Goal: Transaction & Acquisition: Purchase product/service

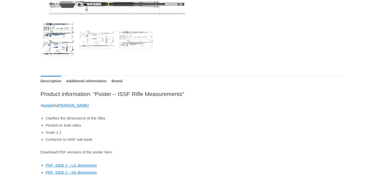
scroll to position [227, 0]
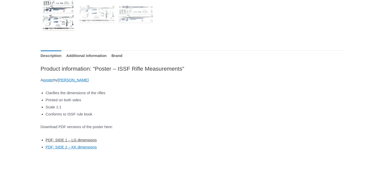
click at [63, 139] on link "PDF: SIDE 1 – LG dimensions" at bounding box center [71, 139] width 51 height 4
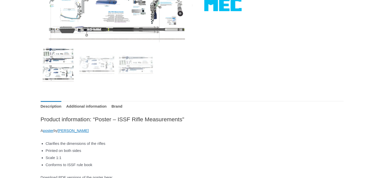
scroll to position [253, 0]
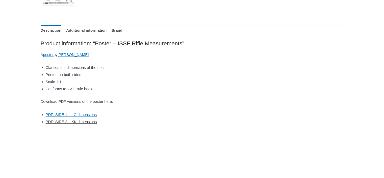
click at [96, 121] on link "PDF: SIDE 2 – KK dimensions" at bounding box center [71, 121] width 51 height 4
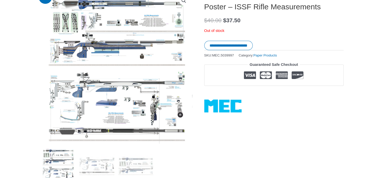
scroll to position [0, 0]
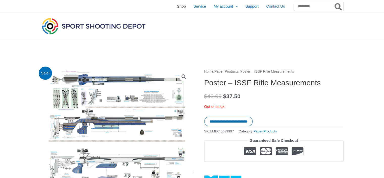
click at [177, 7] on span "Shop" at bounding box center [181, 6] width 9 height 13
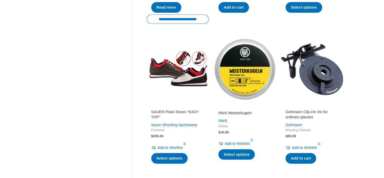
scroll to position [732, 0]
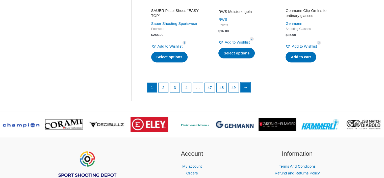
click at [248, 86] on link "→" at bounding box center [246, 87] width 10 height 10
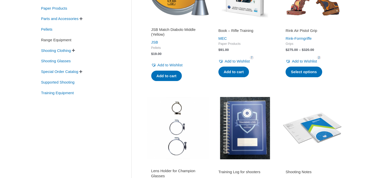
scroll to position [126, 0]
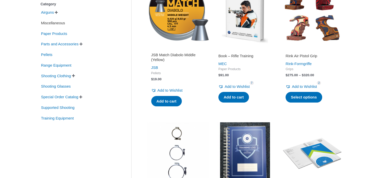
click at [63, 26] on span "Miscellaneous" at bounding box center [53, 23] width 25 height 9
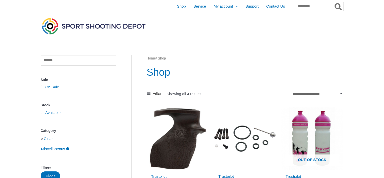
click at [42, 140] on li "Clear" at bounding box center [79, 138] width 76 height 9
click at [51, 139] on link "Clear" at bounding box center [48, 138] width 9 height 4
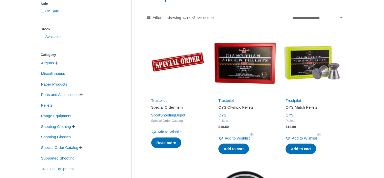
scroll to position [101, 0]
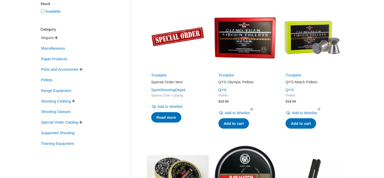
click at [46, 39] on span "Airguns" at bounding box center [48, 37] width 14 height 9
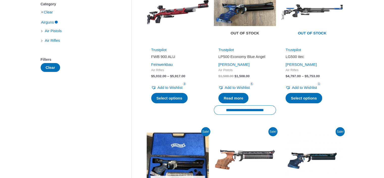
scroll to position [51, 0]
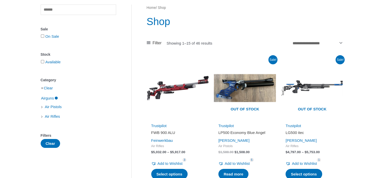
click at [42, 88] on li "Clear" at bounding box center [79, 87] width 76 height 9
click at [47, 89] on link "Clear" at bounding box center [48, 88] width 9 height 4
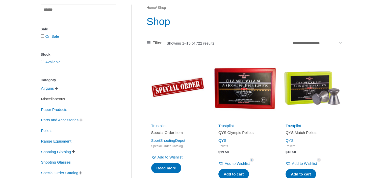
click at [58, 99] on span "Miscellaneous" at bounding box center [53, 98] width 25 height 9
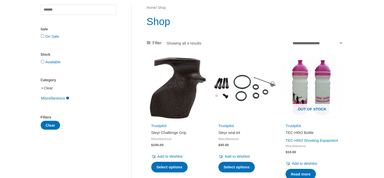
click at [52, 89] on link "Clear" at bounding box center [48, 88] width 9 height 4
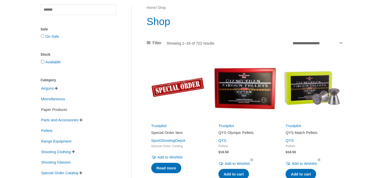
click at [48, 111] on span "Paper Products" at bounding box center [54, 109] width 27 height 9
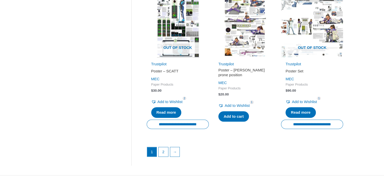
scroll to position [732, 0]
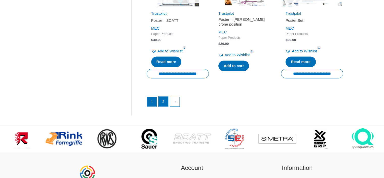
click at [161, 100] on link "2" at bounding box center [164, 101] width 10 height 10
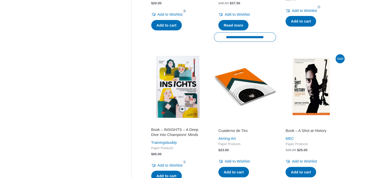
scroll to position [76, 0]
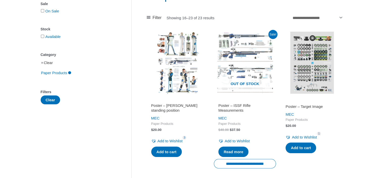
click at [53, 63] on link "Clear" at bounding box center [48, 62] width 9 height 4
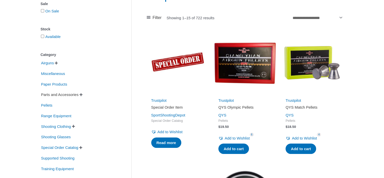
click at [63, 96] on span "Parts and Accessories" at bounding box center [60, 94] width 38 height 9
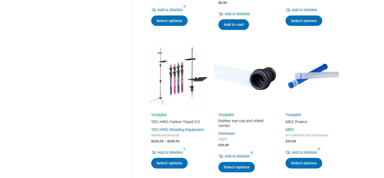
scroll to position [682, 0]
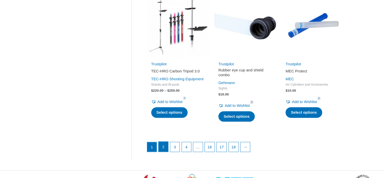
click at [165, 151] on link "2" at bounding box center [164, 146] width 10 height 10
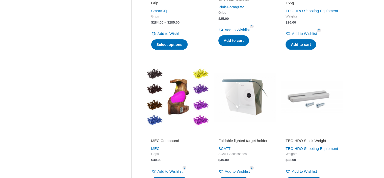
scroll to position [707, 0]
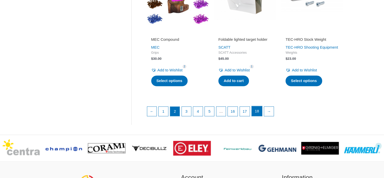
click at [261, 116] on link "18" at bounding box center [257, 111] width 10 height 10
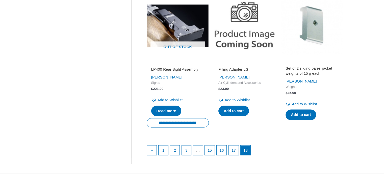
scroll to position [707, 0]
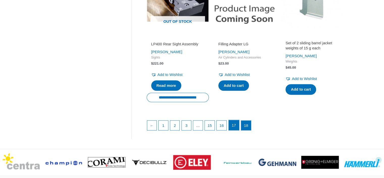
click at [236, 130] on link "17" at bounding box center [234, 125] width 10 height 10
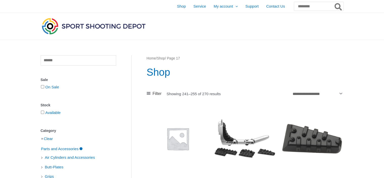
click at [295, 37] on div at bounding box center [296, 26] width 94 height 27
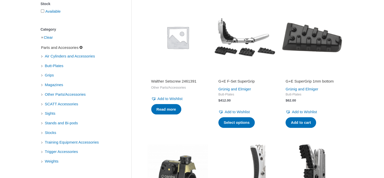
scroll to position [126, 0]
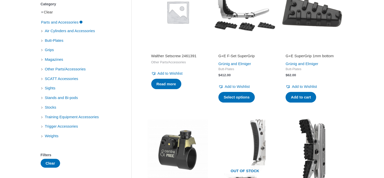
click at [49, 14] on link "Clear" at bounding box center [48, 12] width 9 height 4
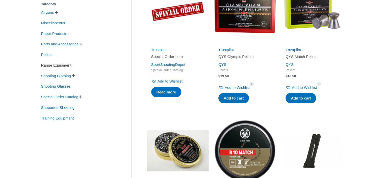
click at [49, 66] on span "Range Equipment" at bounding box center [56, 65] width 31 height 9
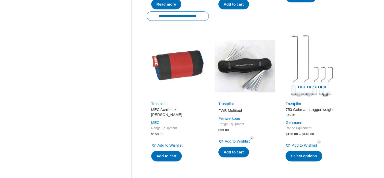
scroll to position [758, 0]
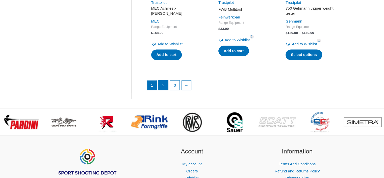
click at [167, 84] on link "2" at bounding box center [164, 85] width 10 height 10
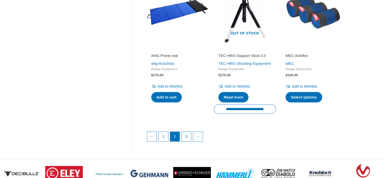
scroll to position [758, 0]
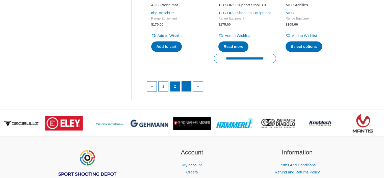
click at [185, 91] on link "3" at bounding box center [187, 86] width 10 height 10
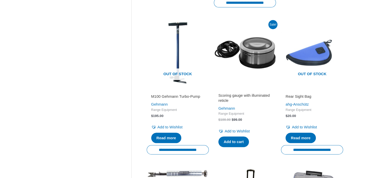
scroll to position [354, 0]
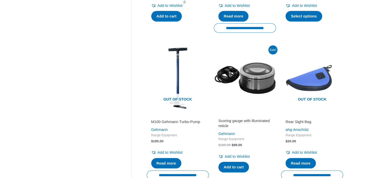
click at [249, 82] on img at bounding box center [245, 78] width 62 height 62
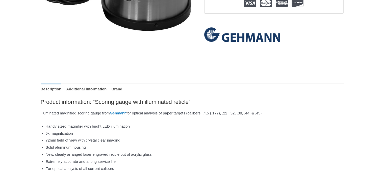
scroll to position [177, 0]
